Goal: Information Seeking & Learning: Find specific fact

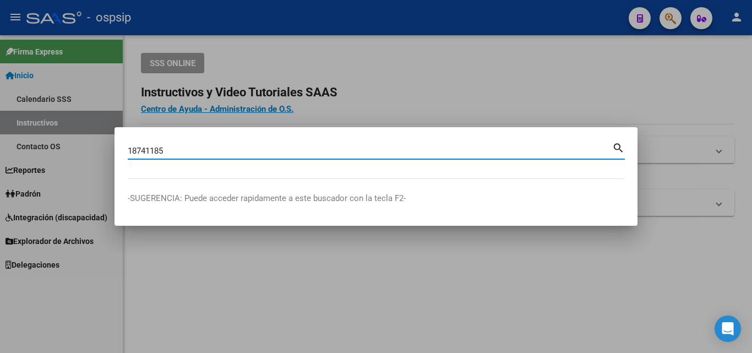
type input "18741185"
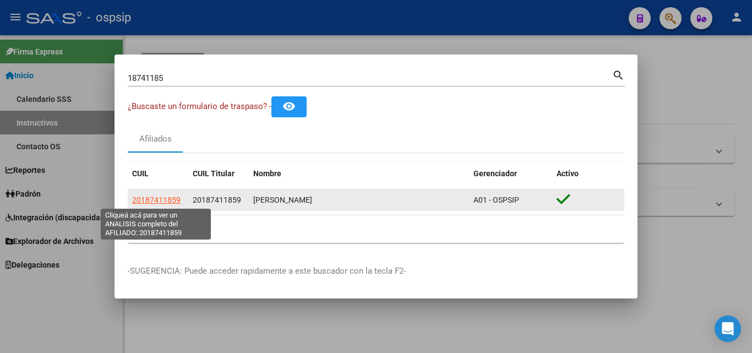
click at [156, 200] on span "20187411859" at bounding box center [156, 199] width 48 height 9
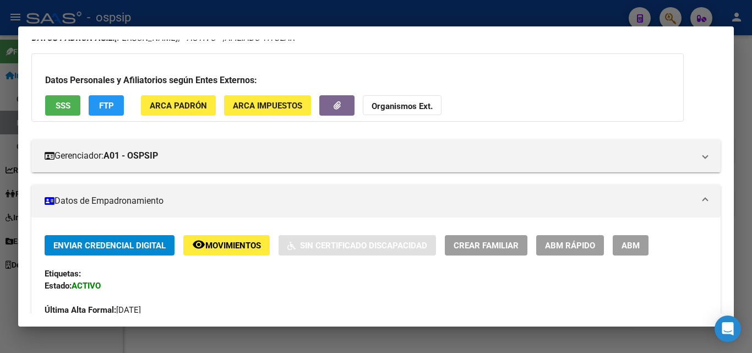
scroll to position [110, 0]
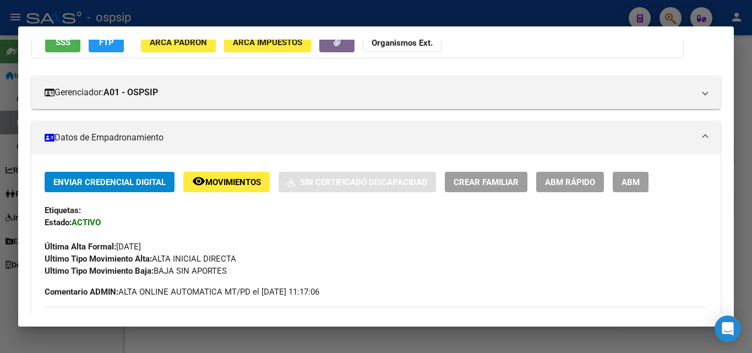
click at [489, 18] on div at bounding box center [376, 176] width 752 height 353
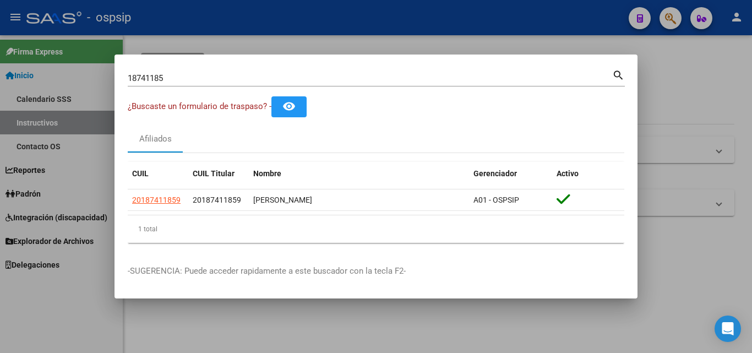
click at [459, 25] on div at bounding box center [376, 176] width 752 height 353
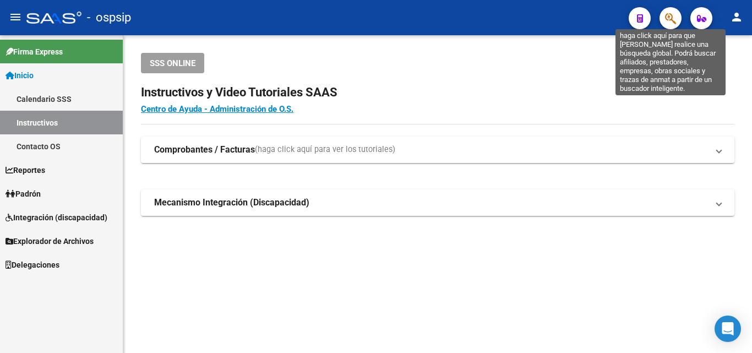
click at [668, 14] on icon "button" at bounding box center [670, 18] width 11 height 13
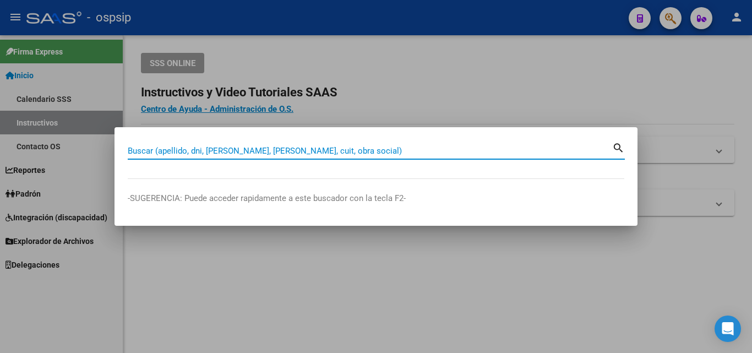
click at [187, 151] on input "Buscar (apellido, dni, [PERSON_NAME], [PERSON_NAME], cuit, obra social)" at bounding box center [370, 151] width 484 height 10
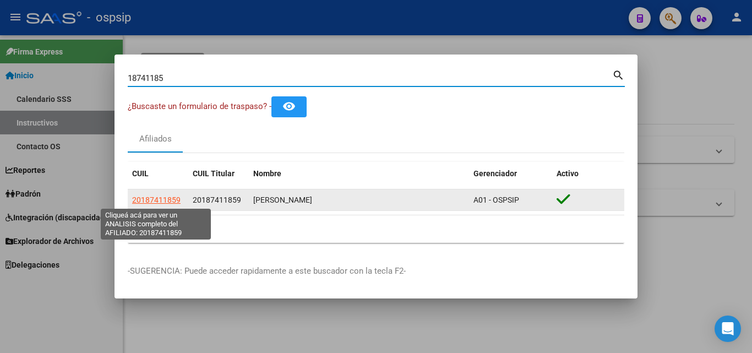
click at [155, 199] on span "20187411859" at bounding box center [156, 199] width 48 height 9
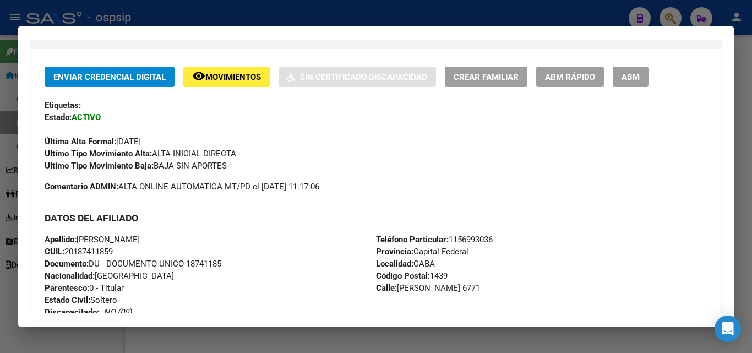
scroll to position [220, 0]
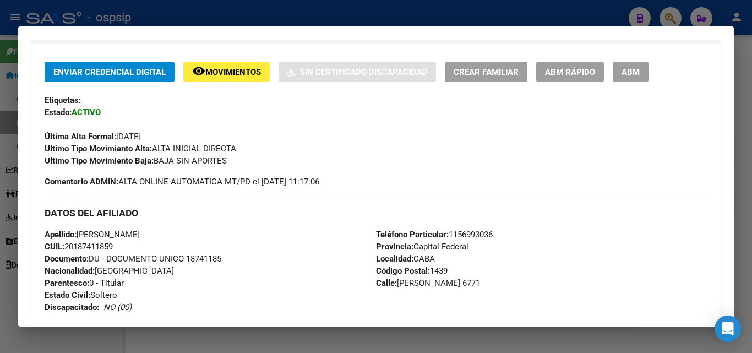
click at [406, 17] on div at bounding box center [376, 176] width 752 height 353
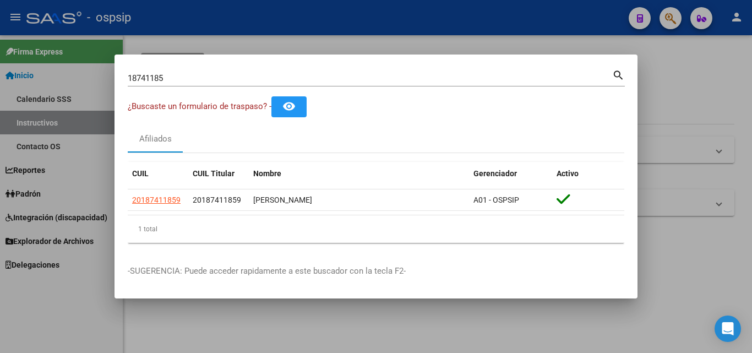
click at [242, 73] on div "18741185 Buscar (apellido, dni, [PERSON_NAME], [PERSON_NAME], cuit, obra social…" at bounding box center [376, 77] width 497 height 19
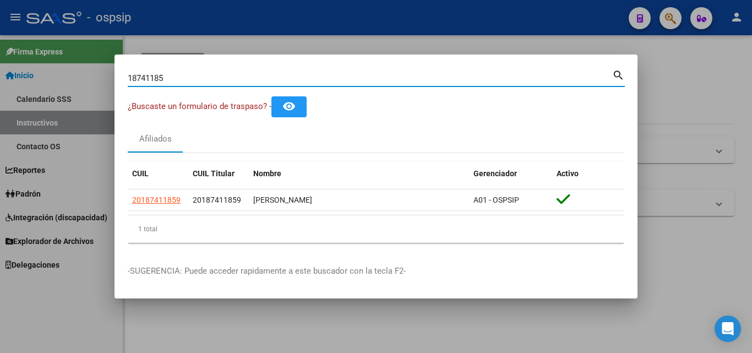
click at [234, 77] on input "18741185" at bounding box center [370, 78] width 484 height 10
type input "1"
type input "21115990"
click at [493, 13] on div at bounding box center [376, 176] width 752 height 353
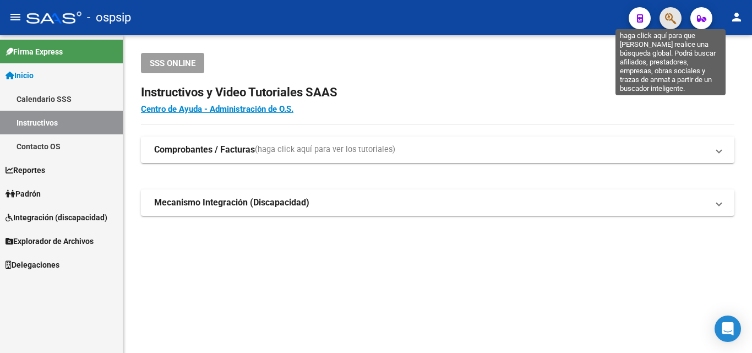
click at [671, 19] on icon "button" at bounding box center [670, 18] width 11 height 13
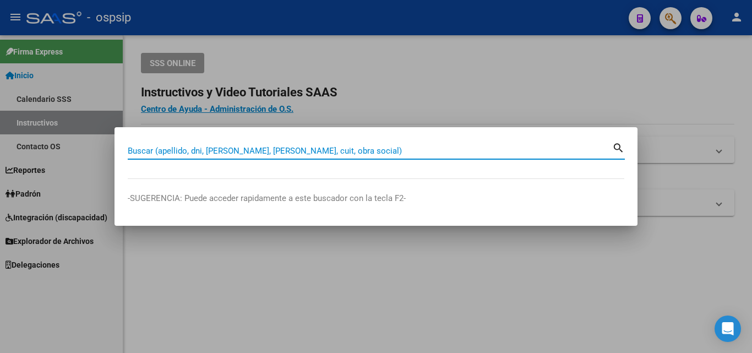
click at [159, 154] on input "Buscar (apellido, dni, [PERSON_NAME], [PERSON_NAME], cuit, obra social)" at bounding box center [370, 151] width 484 height 10
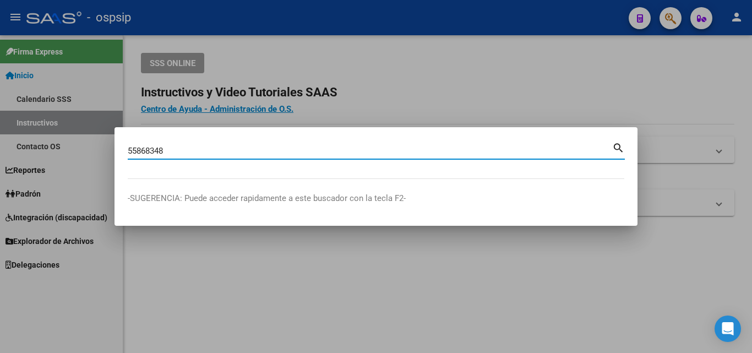
type input "55868348"
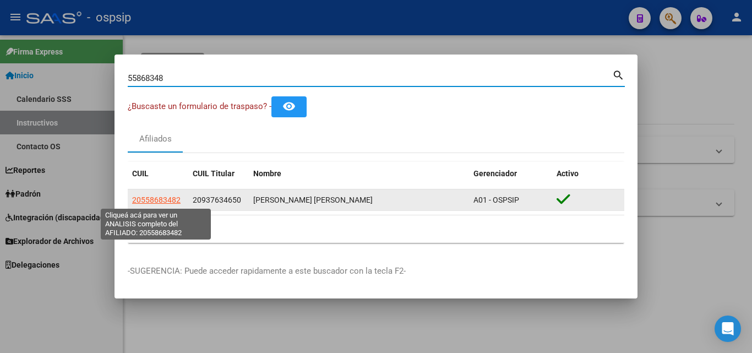
click at [173, 199] on span "20558683482" at bounding box center [156, 199] width 48 height 9
type textarea "20558683482"
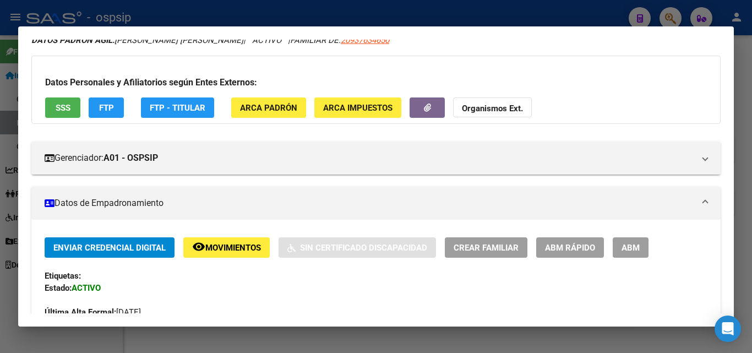
scroll to position [165, 0]
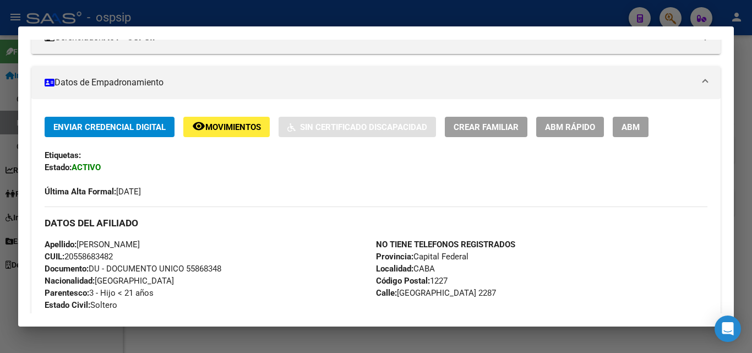
click at [237, 17] on div at bounding box center [376, 176] width 752 height 353
